Goal: Task Accomplishment & Management: Complete application form

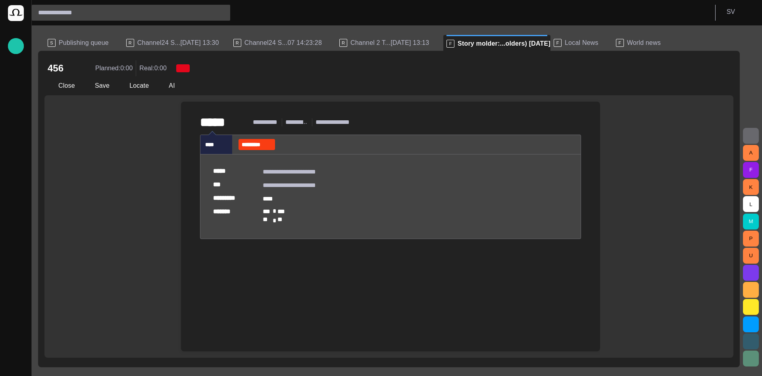
click at [68, 86] on button "Close" at bounding box center [60, 86] width 33 height 14
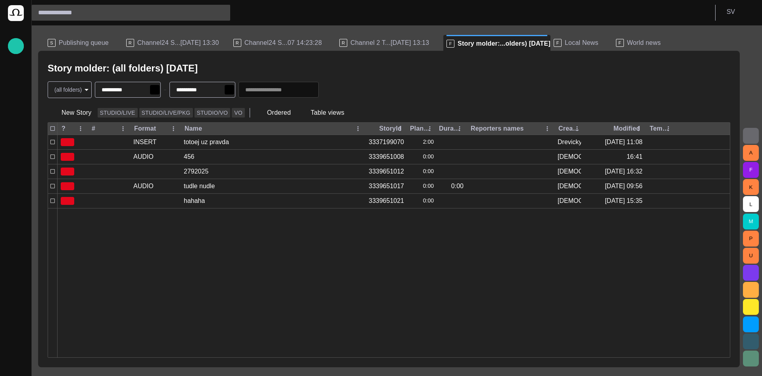
click at [91, 43] on span "Publishing queue" at bounding box center [84, 43] width 50 height 8
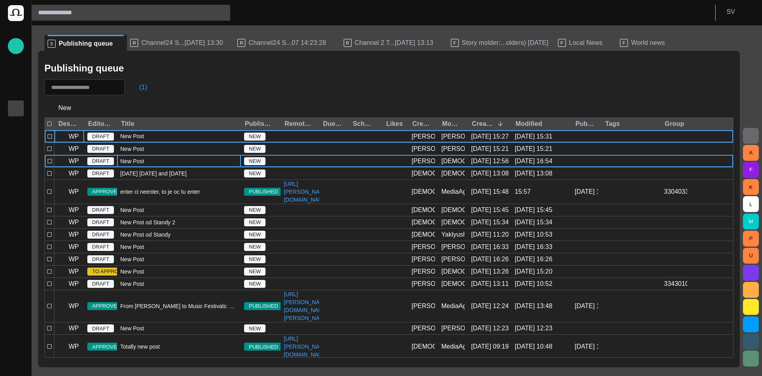
click at [165, 163] on div "New Post" at bounding box center [179, 161] width 124 height 12
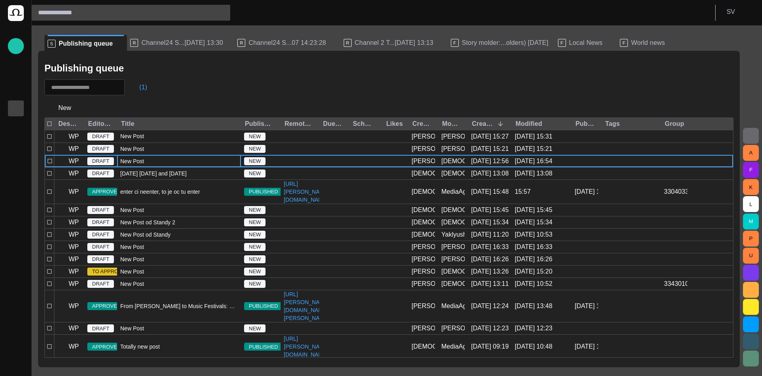
click at [165, 163] on div "New Post" at bounding box center [179, 161] width 124 height 12
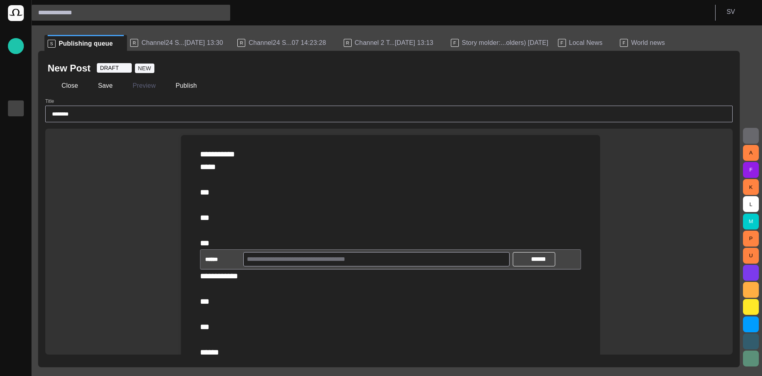
click at [727, 67] on button "button" at bounding box center [722, 68] width 16 height 16
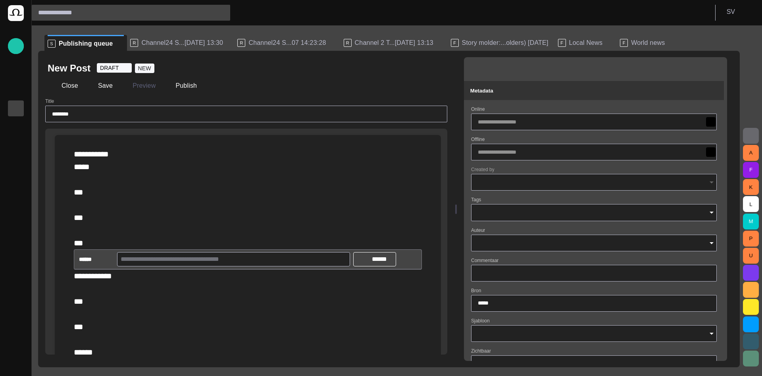
type input "**********"
type input "**"
click at [546, 216] on input "Tags" at bounding box center [601, 213] width 186 height 8
click at [546, 213] on input "Tags" at bounding box center [601, 213] width 186 height 8
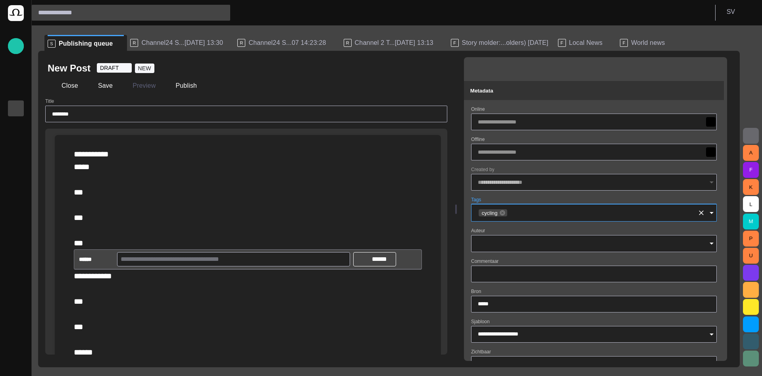
click at [532, 243] on input "Auteur" at bounding box center [591, 243] width 227 height 8
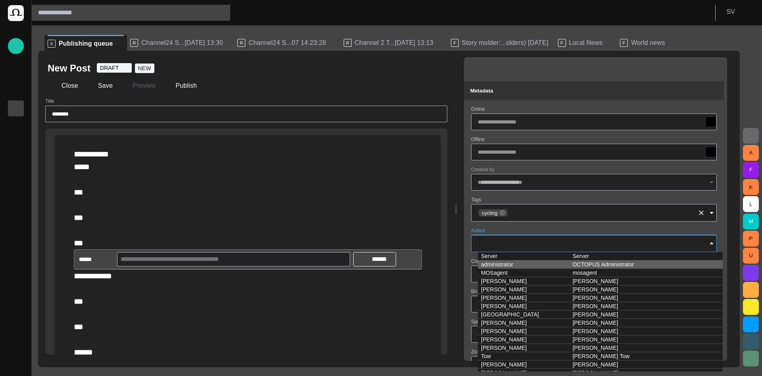
click at [542, 204] on div "cycling" at bounding box center [594, 212] width 246 height 17
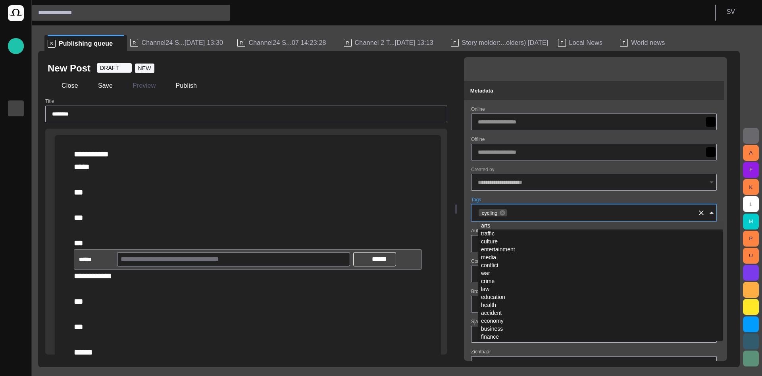
click at [539, 196] on form "**********" at bounding box center [594, 360] width 246 height 509
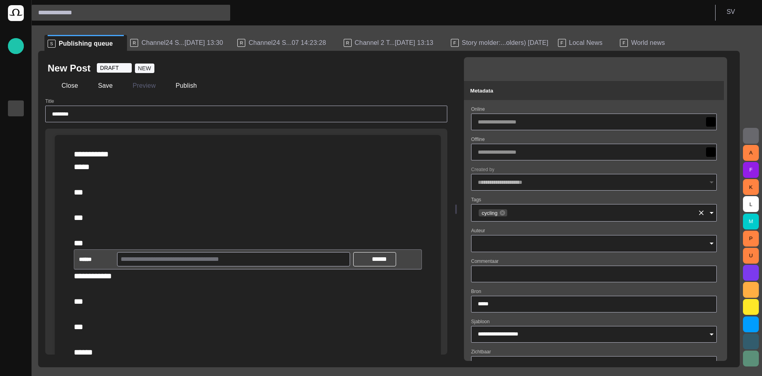
click at [537, 215] on input "Tags" at bounding box center [601, 213] width 186 height 8
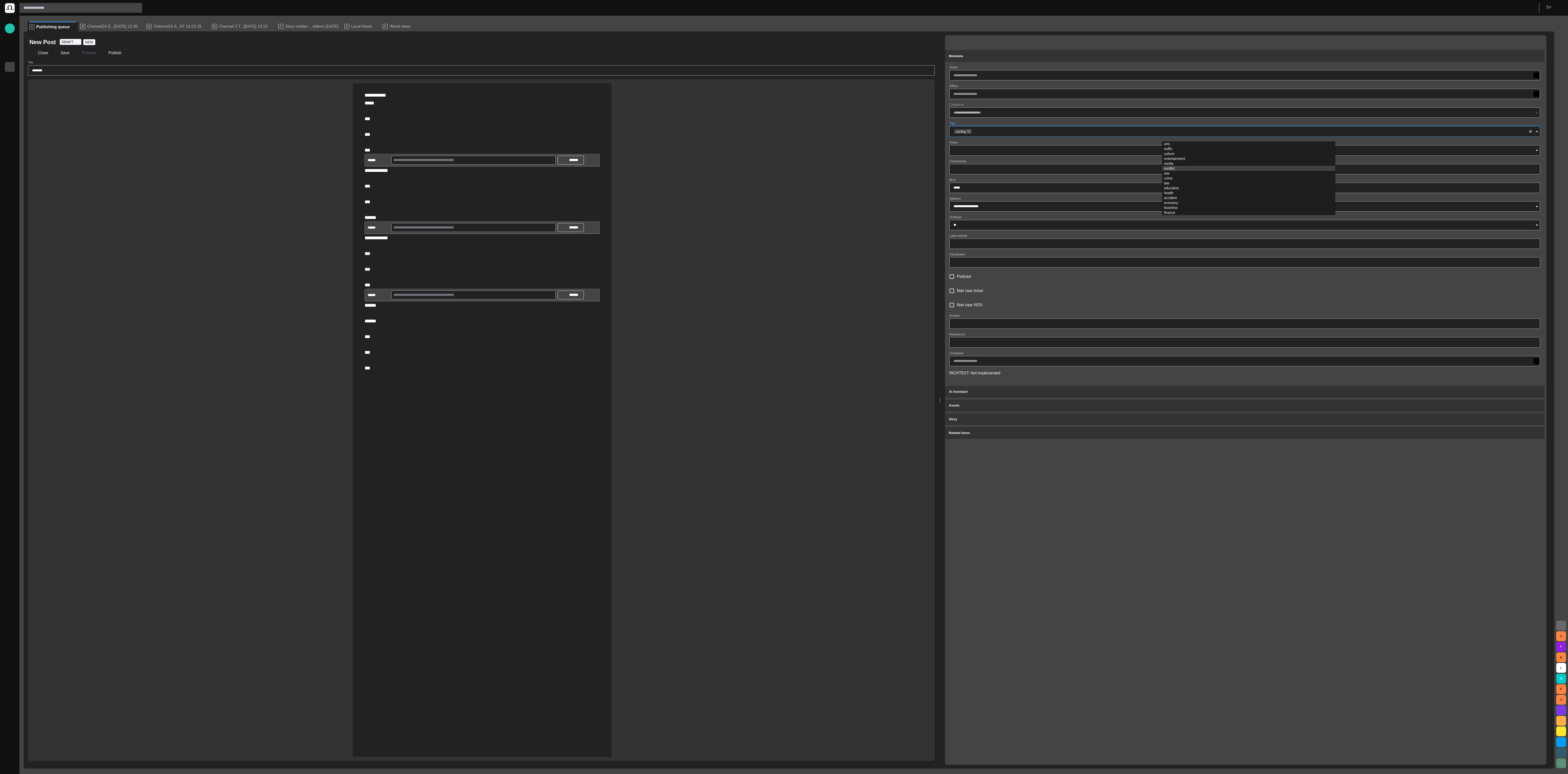
click at [470, 232] on div "**********" at bounding box center [1246, 400] width 601 height 730
click at [470, 134] on input "Tags" at bounding box center [1249, 132] width 554 height 5
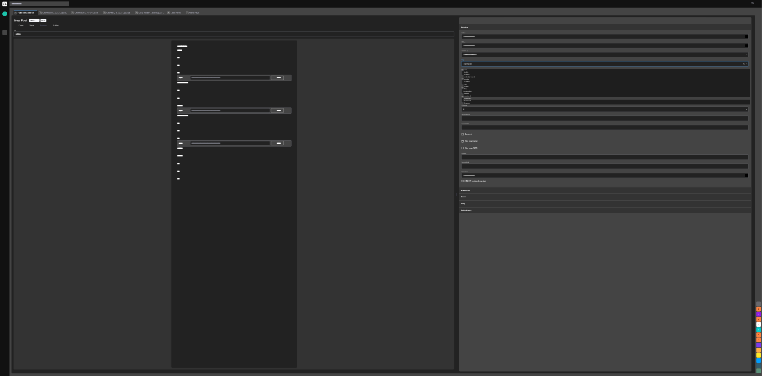
scroll to position [190, 0]
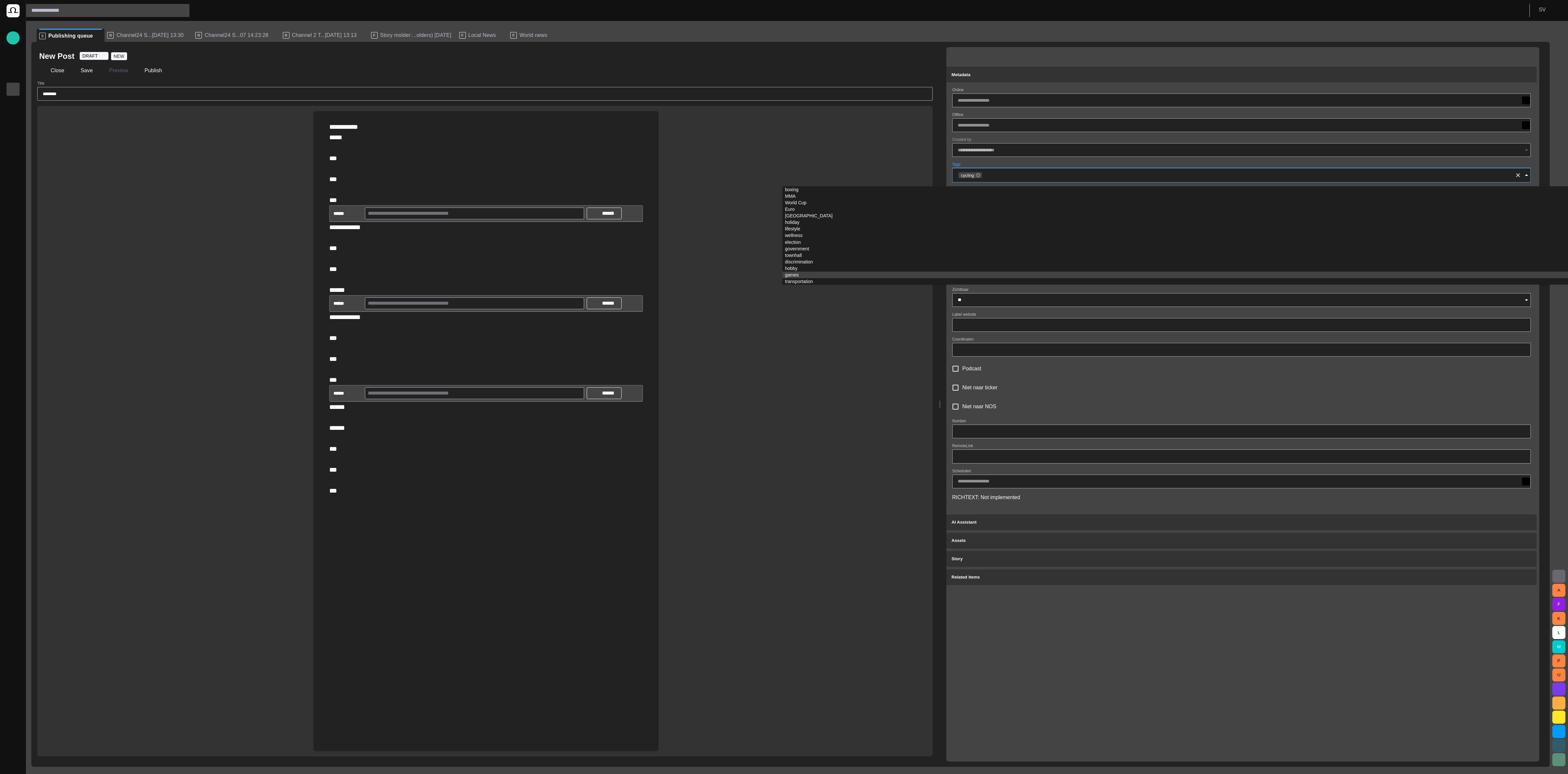
click at [627, 309] on div "**********" at bounding box center [1243, 403] width 593 height 714
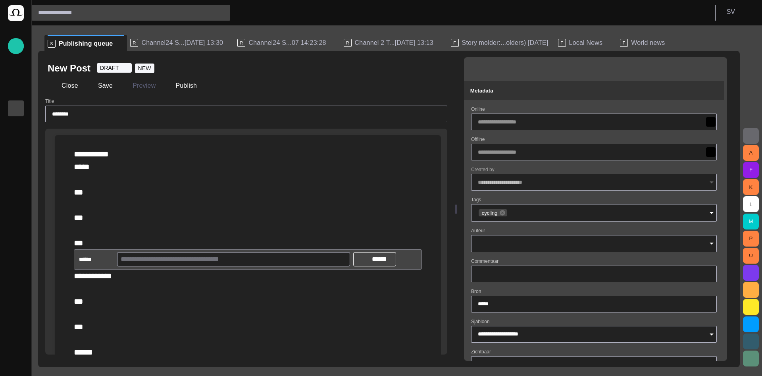
scroll to position [48, 0]
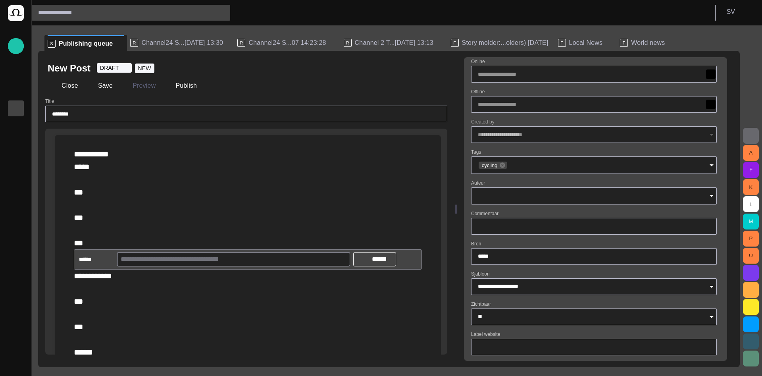
click at [521, 193] on input "Auteur" at bounding box center [591, 196] width 227 height 8
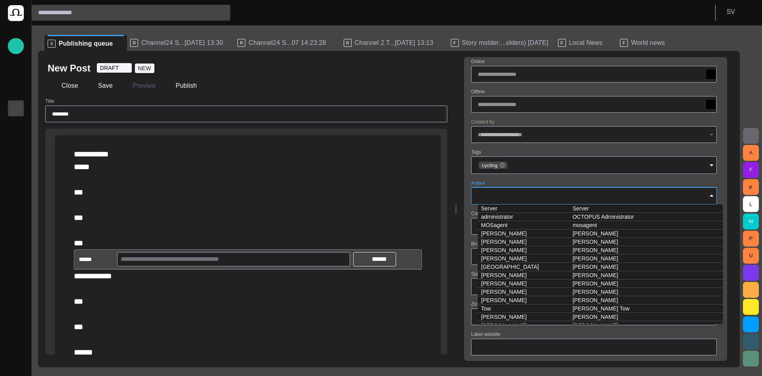
click at [521, 193] on input "Auteur" at bounding box center [591, 196] width 227 height 8
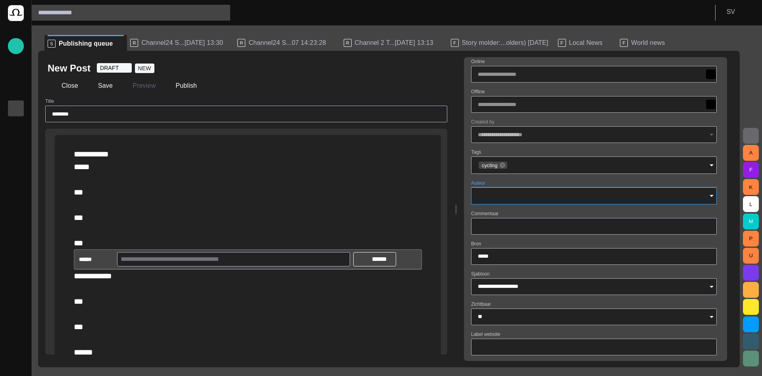
click at [519, 219] on div at bounding box center [594, 226] width 246 height 17
click at [513, 255] on input "*****" at bounding box center [594, 256] width 232 height 8
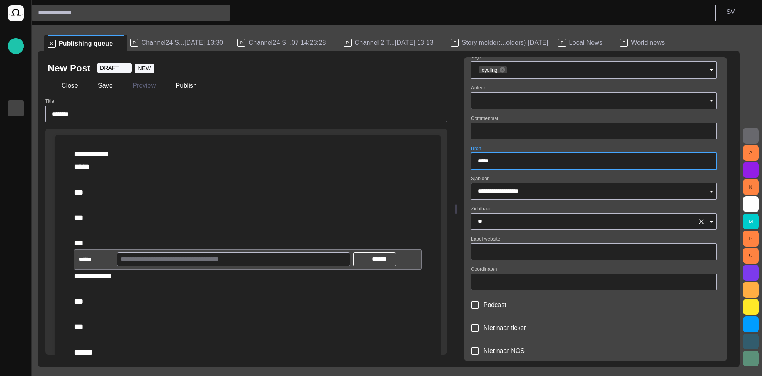
click at [519, 218] on input "**" at bounding box center [586, 221] width 216 height 8
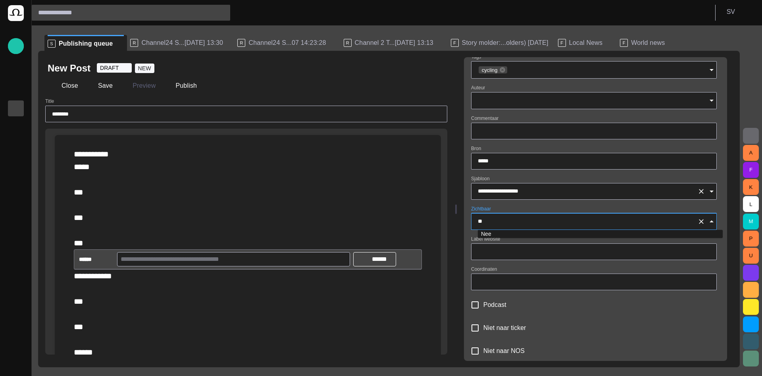
click at [531, 189] on input "**********" at bounding box center [586, 191] width 216 height 8
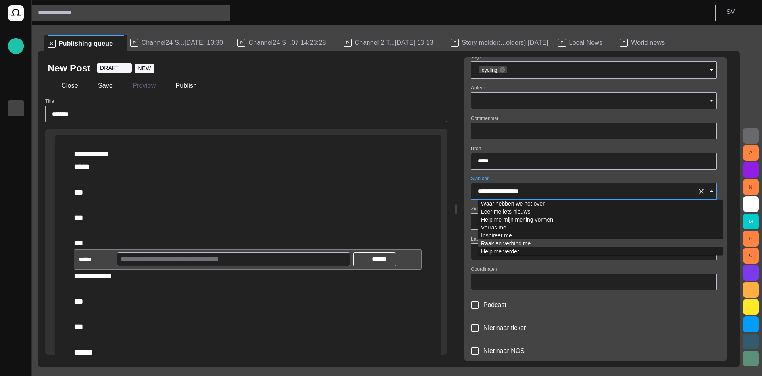
click at [472, 250] on div "**********" at bounding box center [594, 217] width 260 height 521
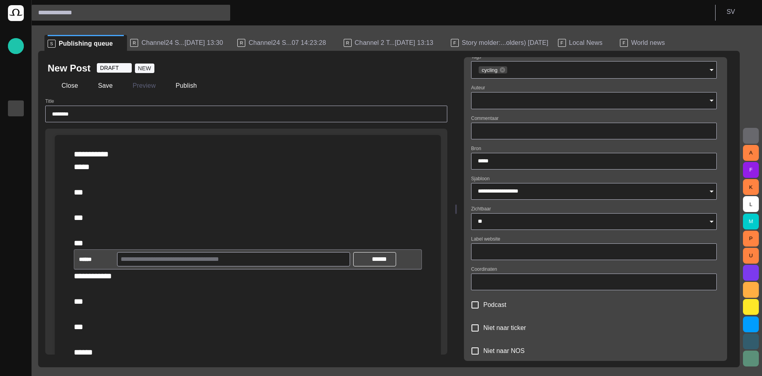
click at [524, 248] on div at bounding box center [594, 251] width 246 height 17
click at [517, 289] on div at bounding box center [594, 281] width 246 height 17
click at [733, 14] on p "S V" at bounding box center [731, 12] width 8 height 10
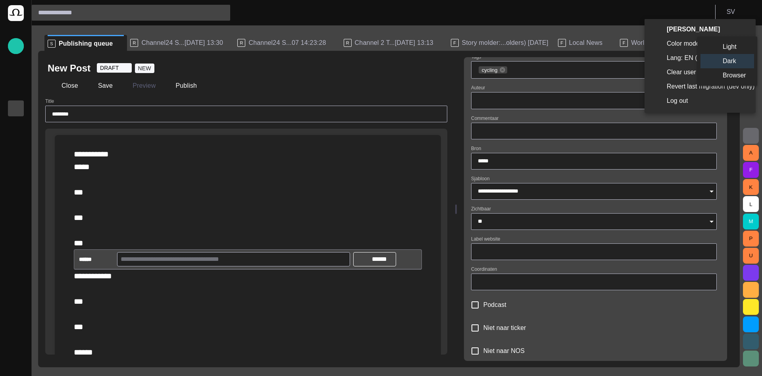
click at [723, 45] on li "Light" at bounding box center [727, 47] width 54 height 14
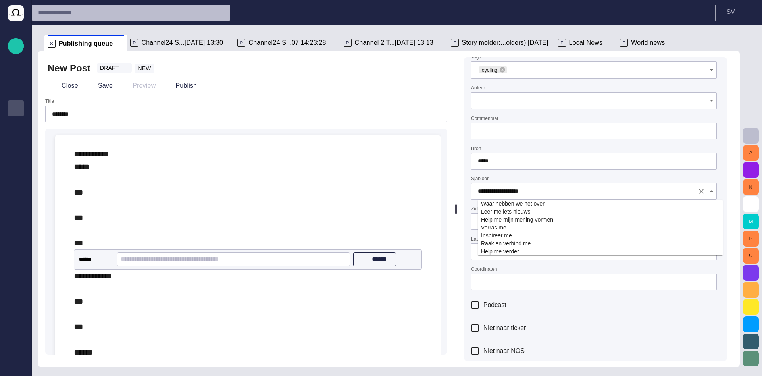
click at [553, 186] on div "**********" at bounding box center [594, 191] width 246 height 17
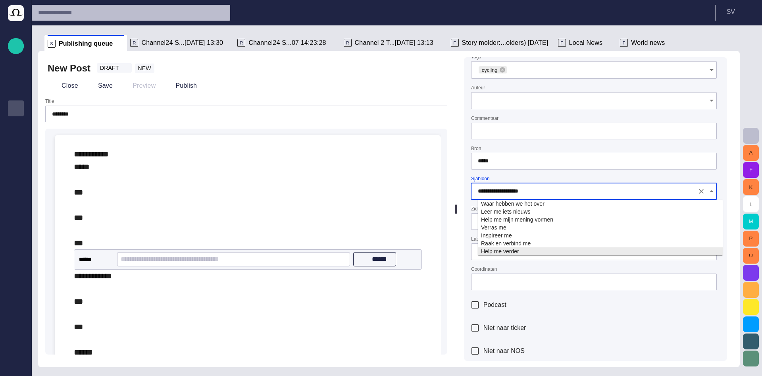
click at [569, 324] on div "Niet naar ticker" at bounding box center [594, 327] width 246 height 17
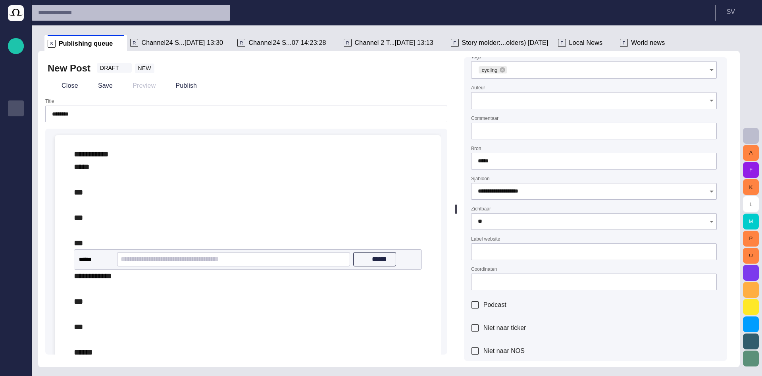
click at [530, 249] on input "Label website" at bounding box center [594, 252] width 232 height 8
click at [526, 287] on div at bounding box center [594, 281] width 246 height 17
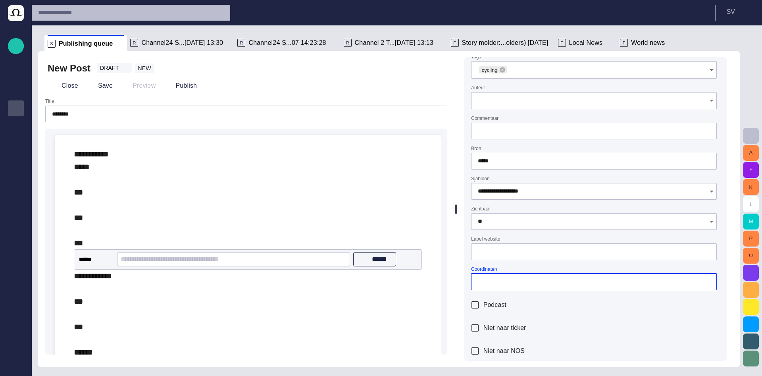
scroll to position [350, 0]
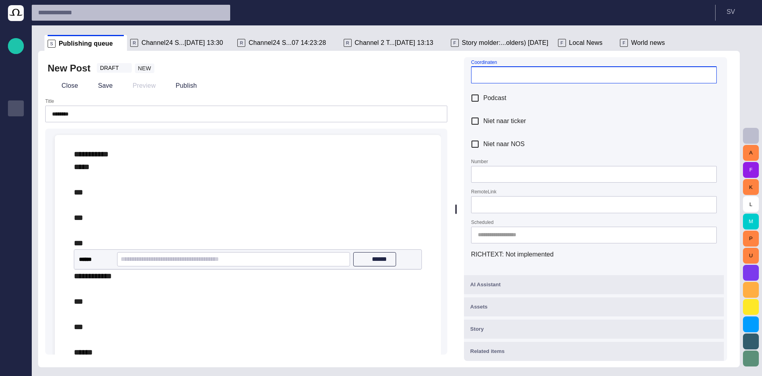
click at [147, 47] on div "R Channel24 S...[DATE] 13:30" at bounding box center [180, 43] width 101 height 16
click at [147, 42] on span "Channel24 S...[DATE] 13:30" at bounding box center [182, 43] width 82 height 8
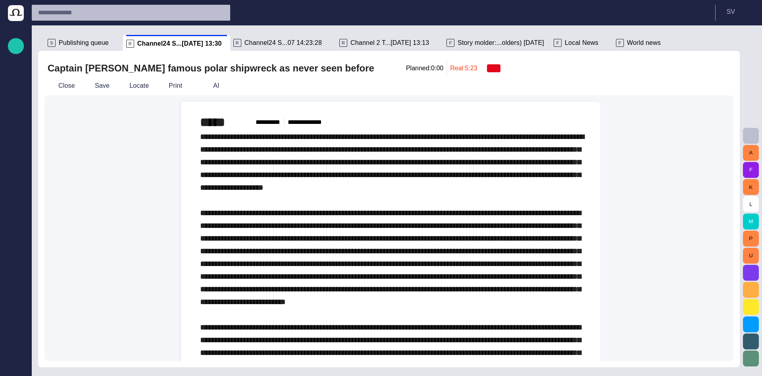
click at [392, 66] on span "button" at bounding box center [396, 68] width 8 height 8
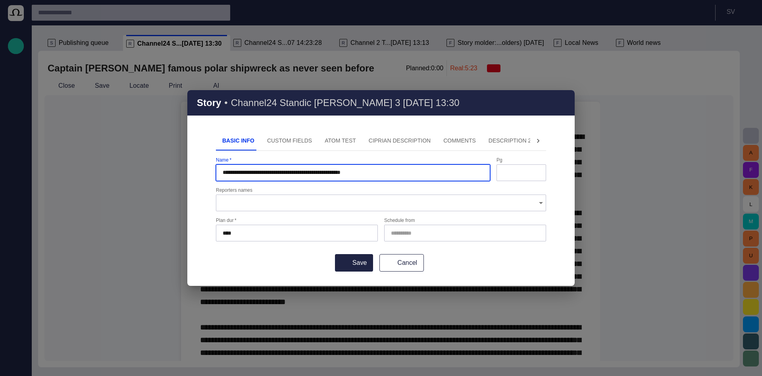
click at [255, 200] on input "Reporters names" at bounding box center [378, 203] width 311 height 8
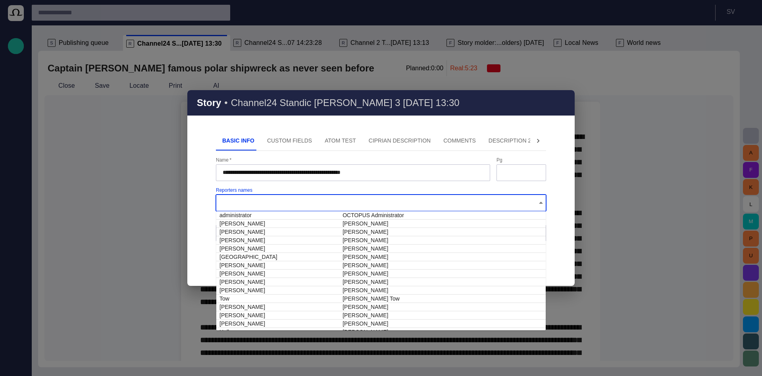
click at [255, 200] on input "Reporters names" at bounding box center [378, 203] width 311 height 8
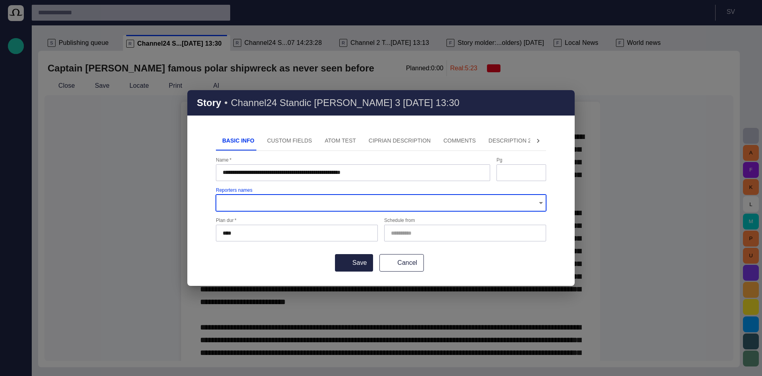
click at [262, 144] on button "Custom Fields" at bounding box center [290, 140] width 58 height 19
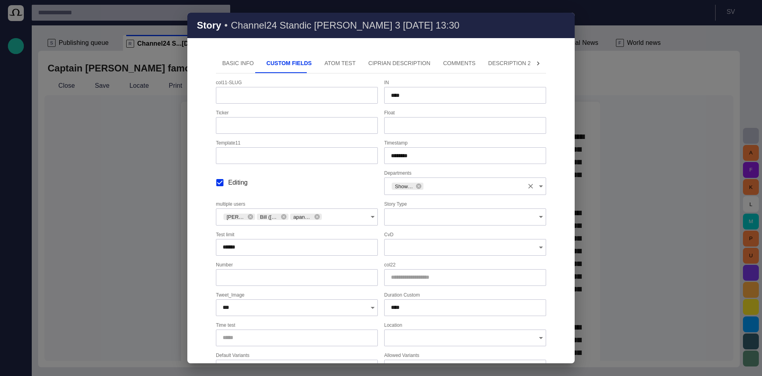
click at [440, 188] on input "Departments" at bounding box center [473, 186] width 99 height 8
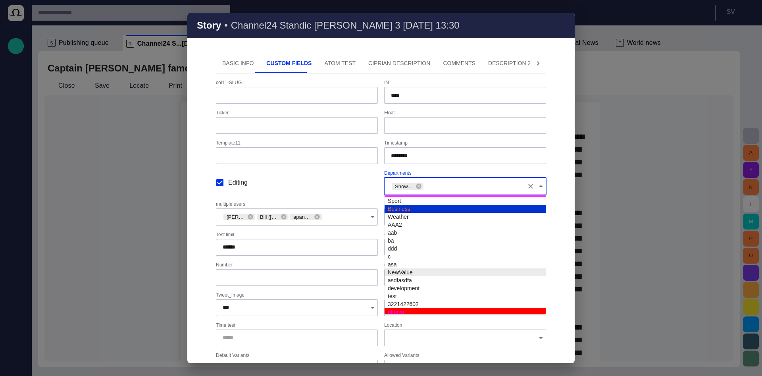
scroll to position [8, 0]
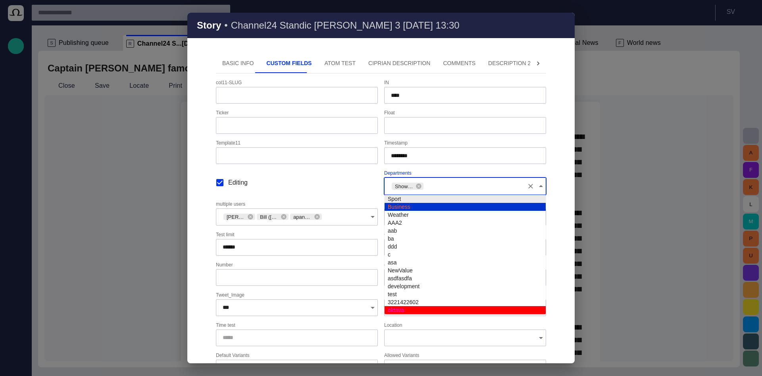
drag, startPoint x: 291, startPoint y: 177, endPoint x: 297, endPoint y: 188, distance: 12.1
click at [291, 177] on div "Editing" at bounding box center [297, 182] width 162 height 25
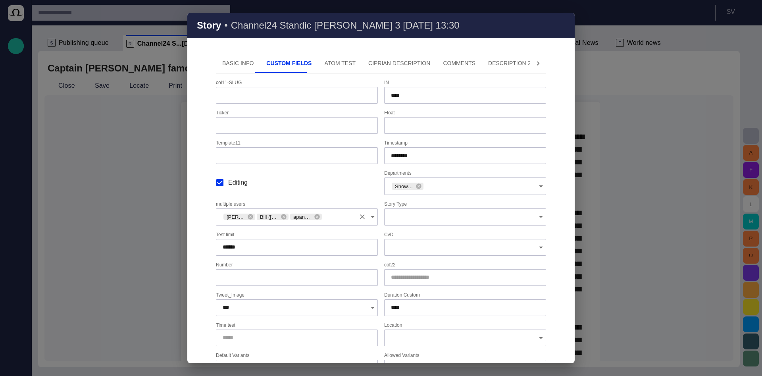
click at [351, 222] on div "[PERSON_NAME] ([PERSON_NAME]) [PERSON_NAME] ([PERSON_NAME]) apanes ([PERSON_NAM…" at bounding box center [297, 216] width 162 height 17
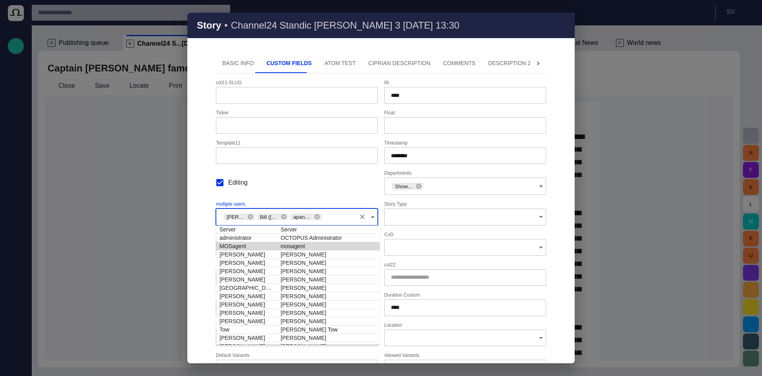
click at [431, 207] on div "Story Type" at bounding box center [465, 213] width 162 height 24
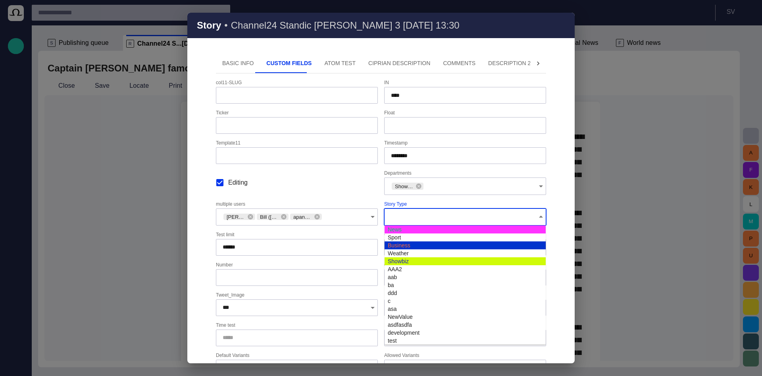
click at [429, 216] on input "Story Type" at bounding box center [462, 217] width 143 height 8
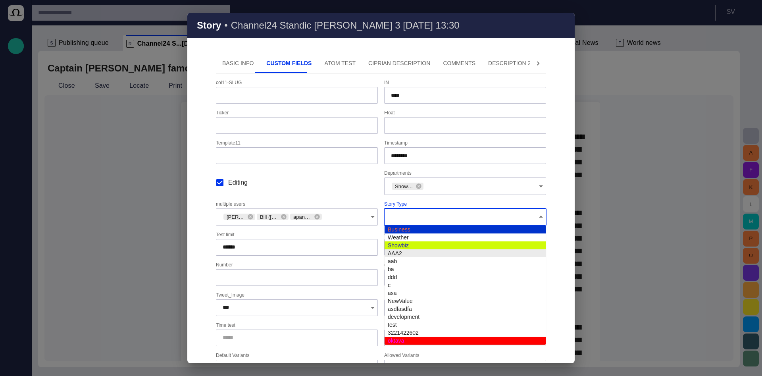
click at [555, 251] on div "Basic Info Custom Fields ATOM Test Ciprian description Comments Description 2 D…" at bounding box center [380, 208] width 387 height 309
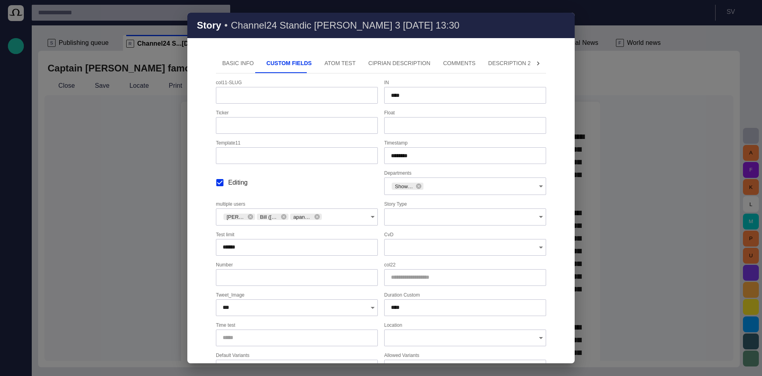
click at [445, 248] on input "CvD" at bounding box center [462, 247] width 143 height 8
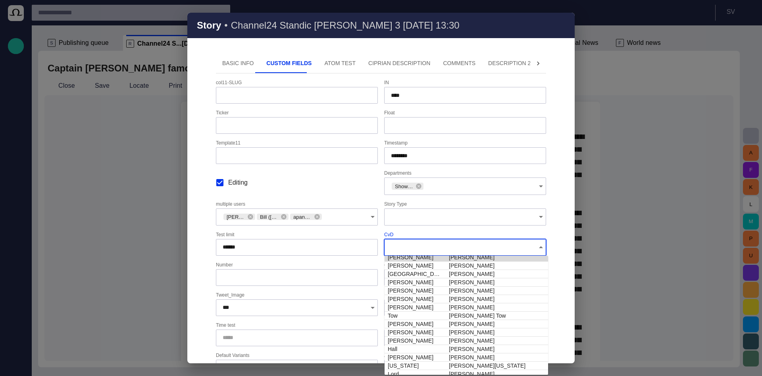
scroll to position [95, 0]
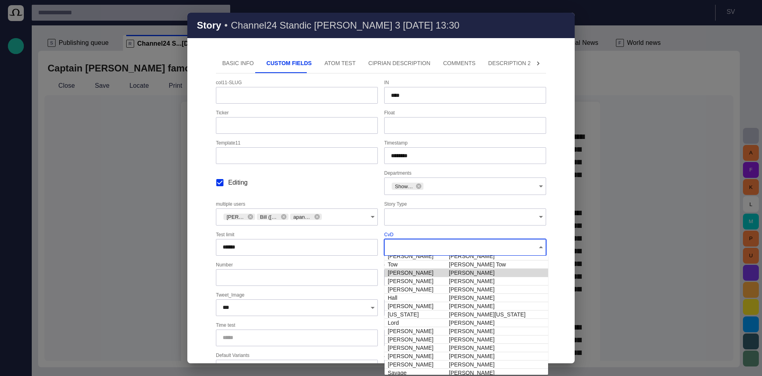
click at [248, 277] on input "**" at bounding box center [297, 277] width 148 height 8
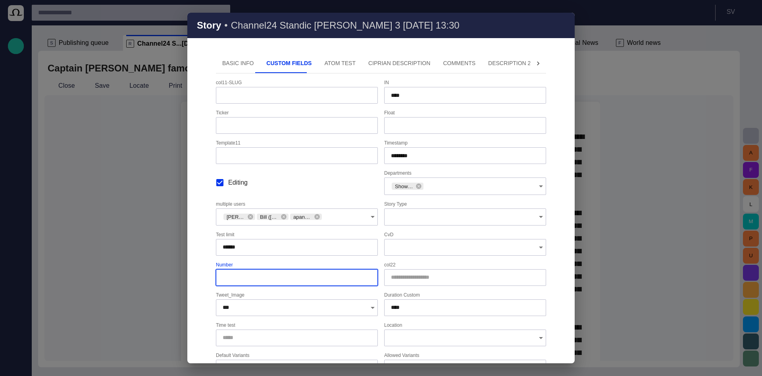
click at [457, 271] on div at bounding box center [465, 277] width 162 height 17
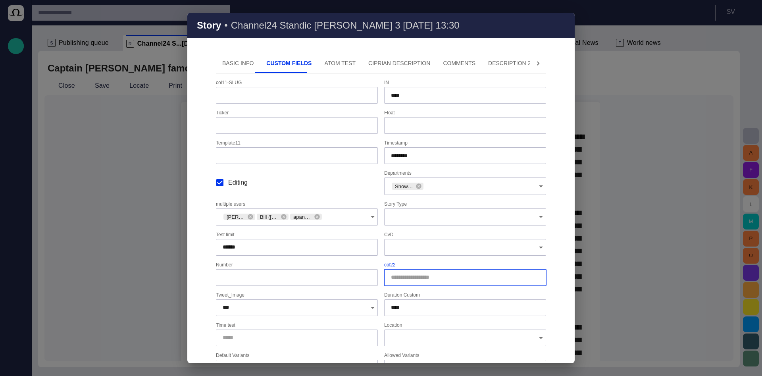
click at [449, 298] on div "Duration Custom ****" at bounding box center [465, 304] width 162 height 24
click at [250, 314] on div "***" at bounding box center [297, 307] width 162 height 17
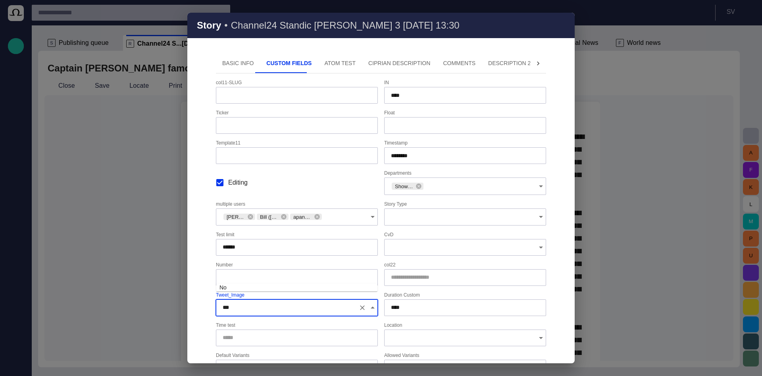
scroll to position [48, 0]
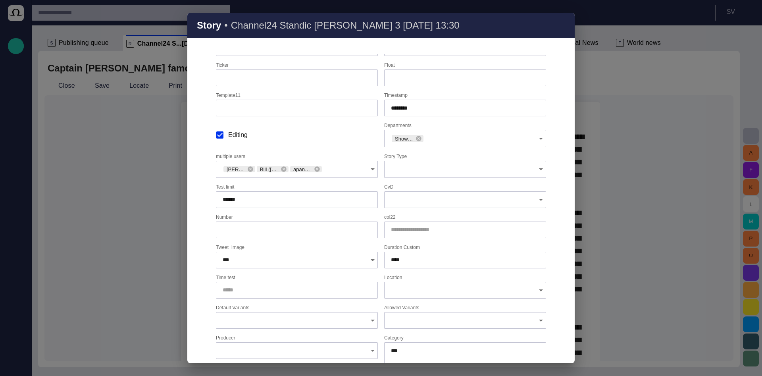
click at [192, 290] on div "Basic Info Custom Fields ATOM Test Ciprian description Comments Description 2 D…" at bounding box center [380, 208] width 387 height 309
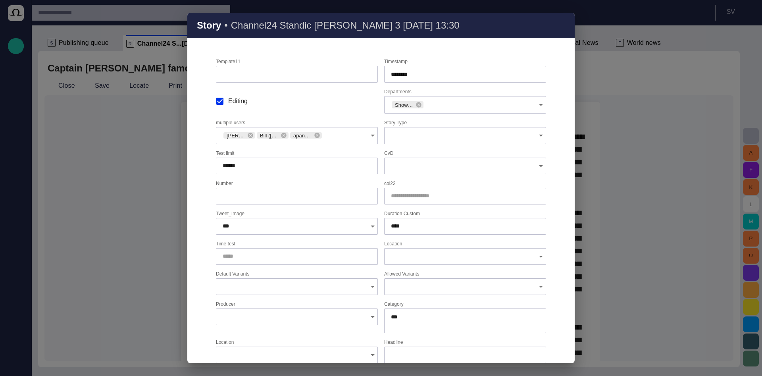
scroll to position [143, 0]
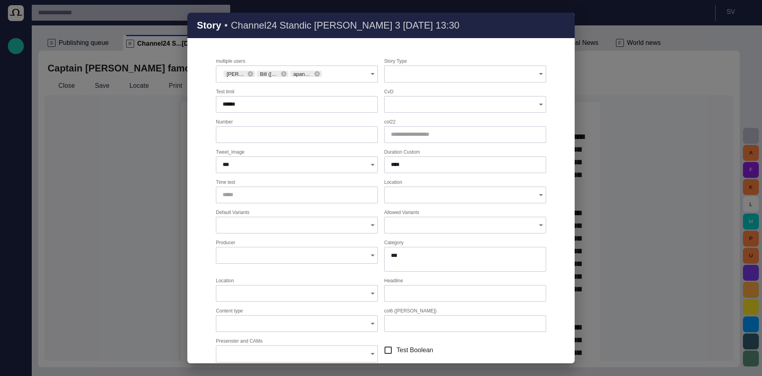
click at [417, 222] on input "Allowed Variants" at bounding box center [462, 225] width 143 height 8
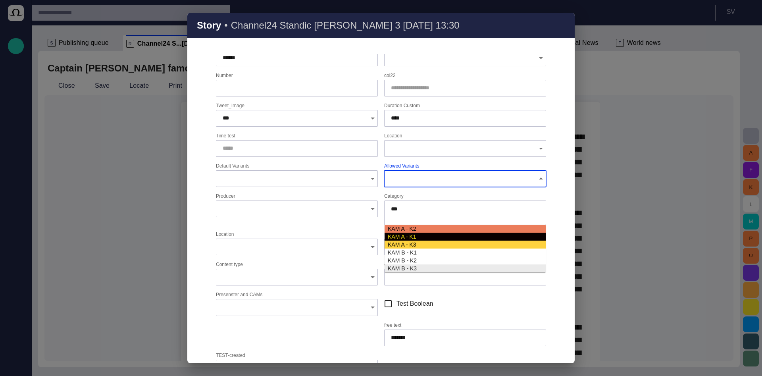
scroll to position [238, 0]
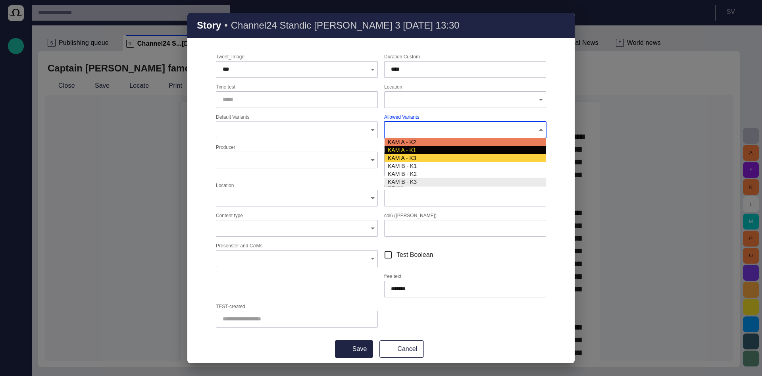
click at [414, 217] on div "col6 ([PERSON_NAME])" at bounding box center [465, 225] width 162 height 24
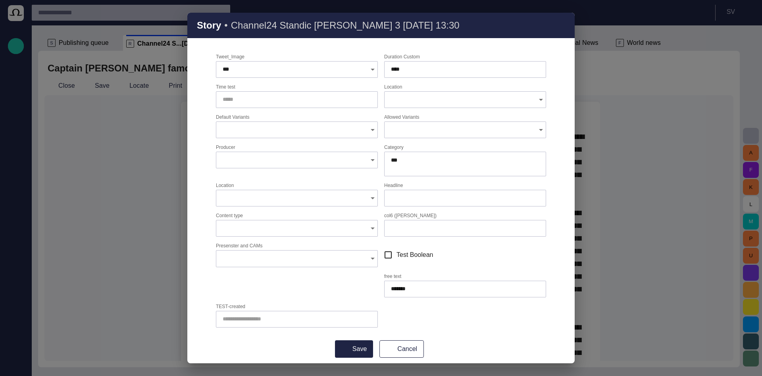
click at [420, 198] on input "Headline" at bounding box center [465, 198] width 148 height 8
click at [281, 236] on div at bounding box center [297, 228] width 162 height 17
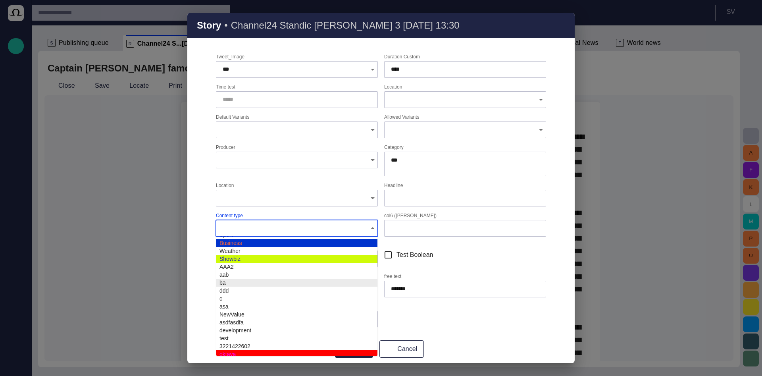
scroll to position [16, 0]
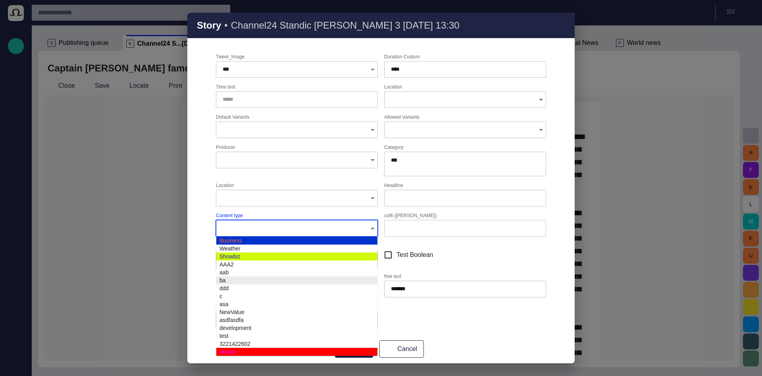
click at [211, 272] on div "Basic Info Custom Fields ATOM Test Ciprian description Comments Description 2 D…" at bounding box center [380, 208] width 387 height 309
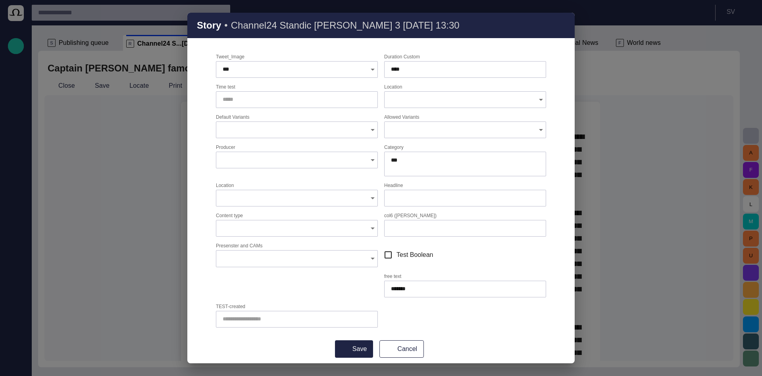
click at [238, 256] on input "Presenster and CAMs" at bounding box center [294, 258] width 143 height 8
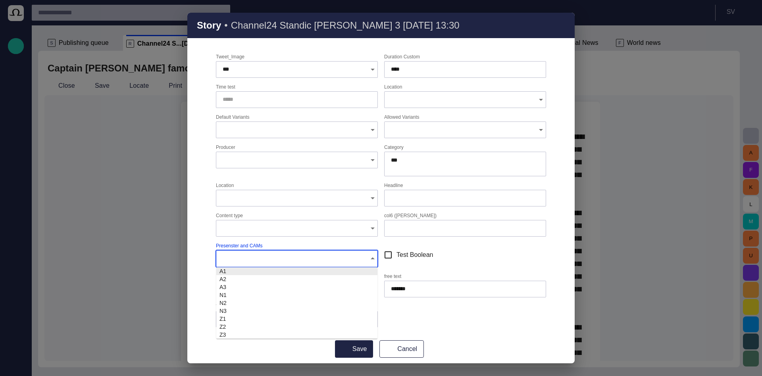
click at [198, 277] on div "Basic Info Custom Fields ATOM Test Ciprian description Comments Description 2 D…" at bounding box center [380, 208] width 387 height 309
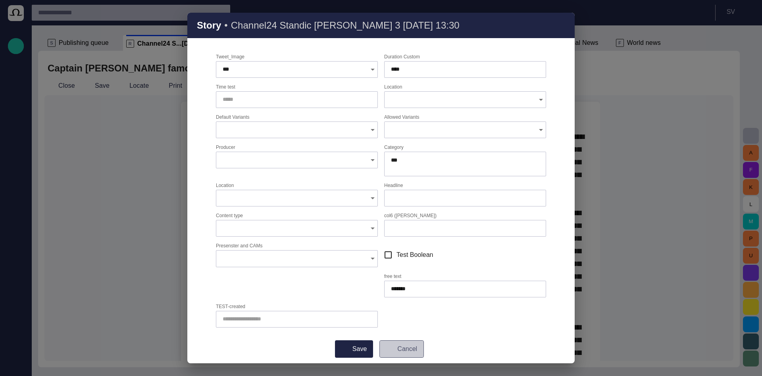
click at [406, 346] on button "Cancel" at bounding box center [401, 348] width 44 height 17
